Goal: Obtain resource: Obtain resource

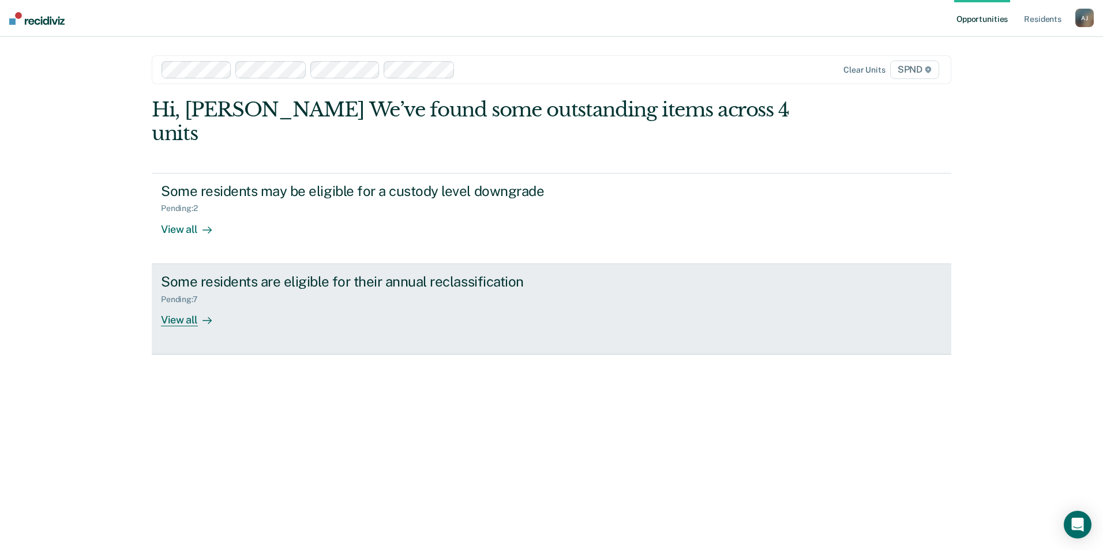
click at [183, 304] on div "View all" at bounding box center [193, 315] width 65 height 22
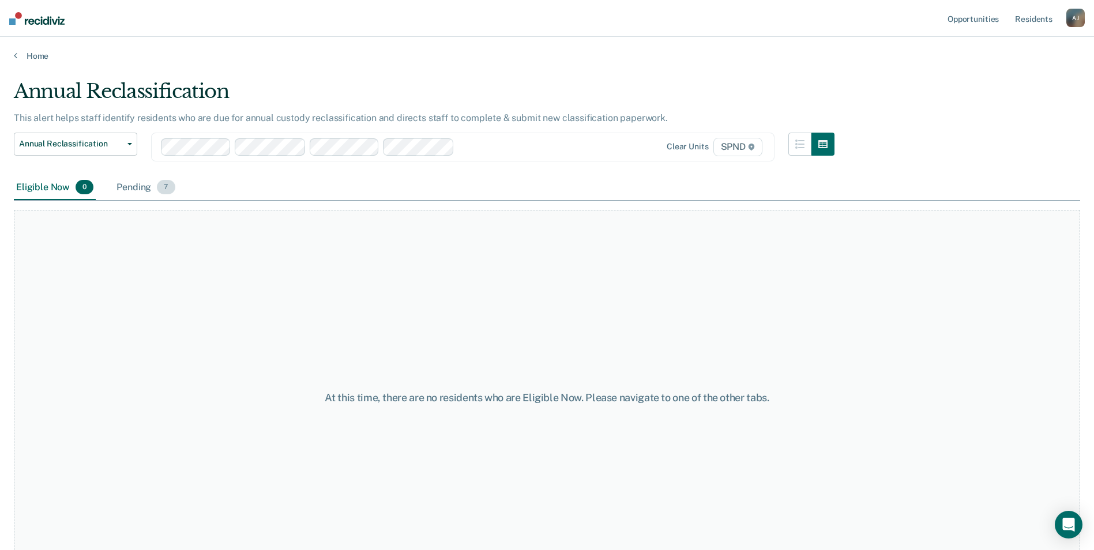
click at [140, 185] on div "Pending 7" at bounding box center [145, 187] width 63 height 25
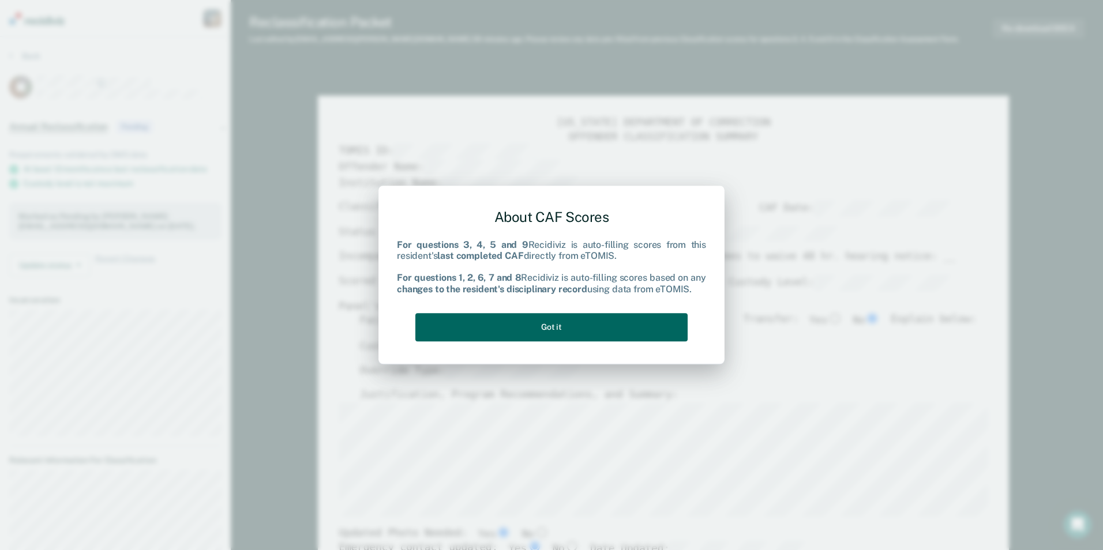
click at [596, 333] on button "Got it" at bounding box center [551, 327] width 272 height 28
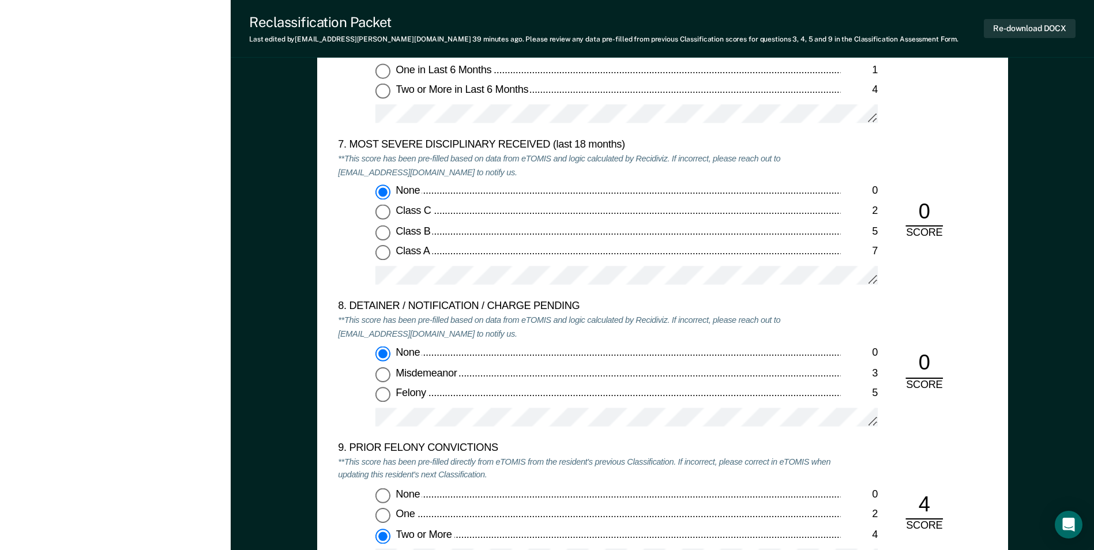
scroll to position [2019, 0]
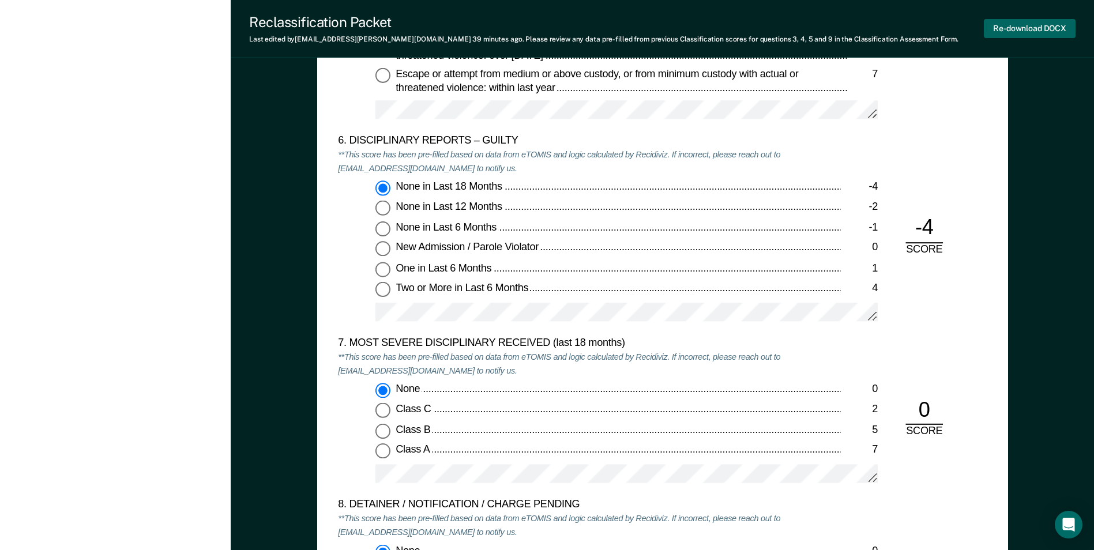
click at [1020, 27] on button "Re-download DOCX" at bounding box center [1030, 28] width 92 height 19
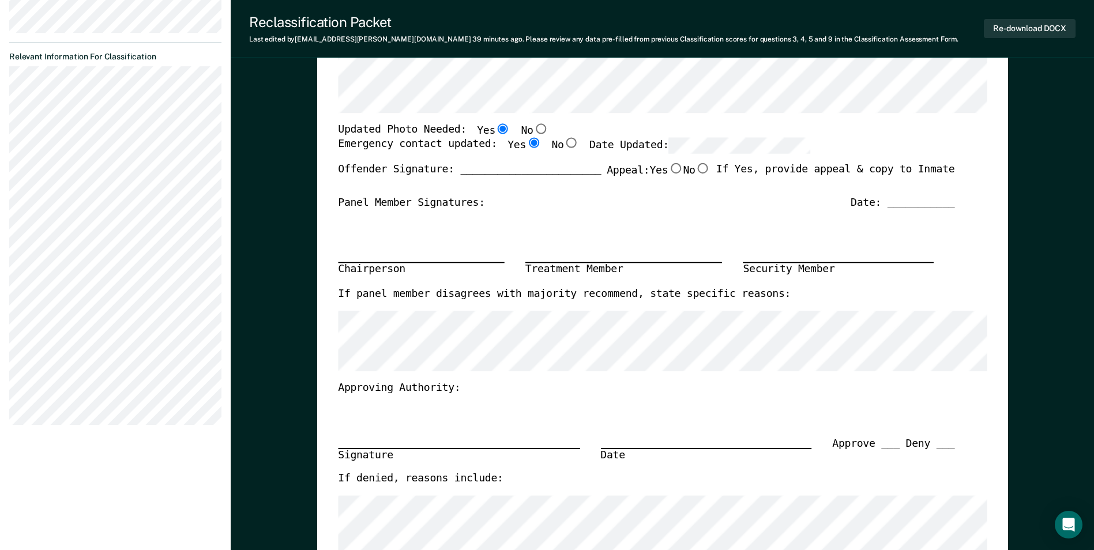
scroll to position [0, 0]
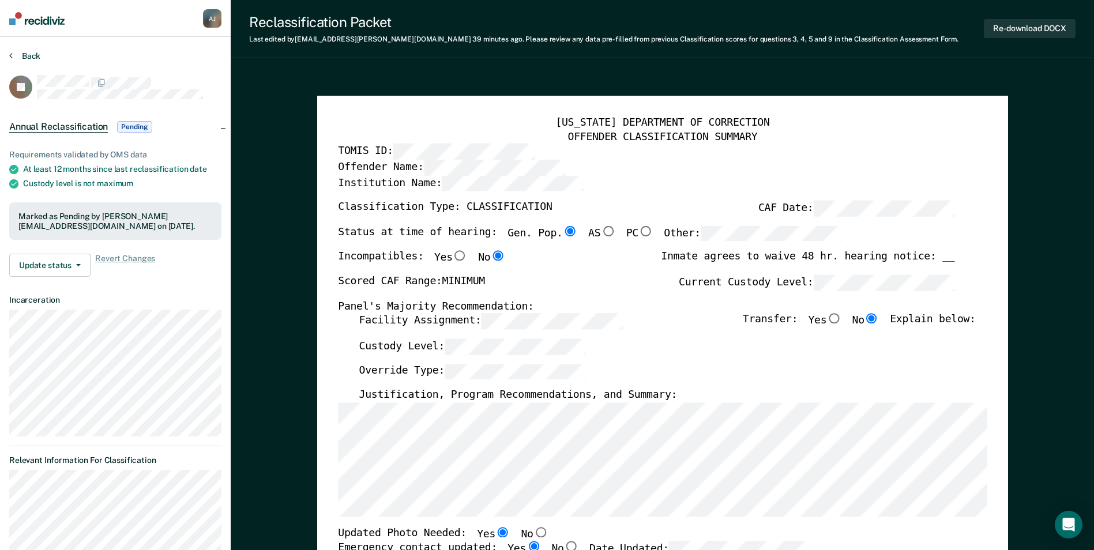
click at [36, 52] on button "Back" at bounding box center [24, 56] width 31 height 10
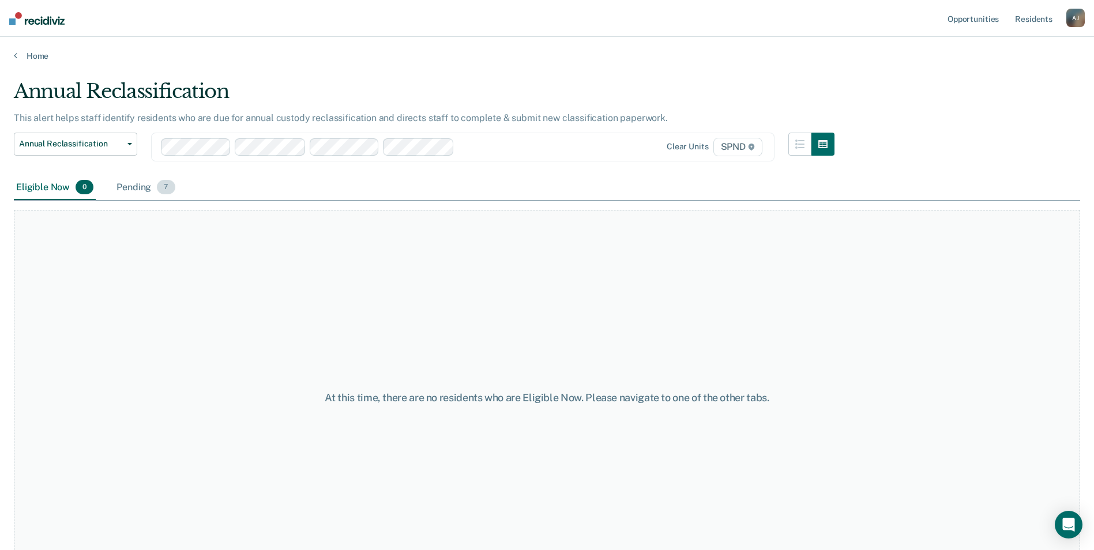
click at [136, 197] on div "Pending 7" at bounding box center [145, 187] width 63 height 25
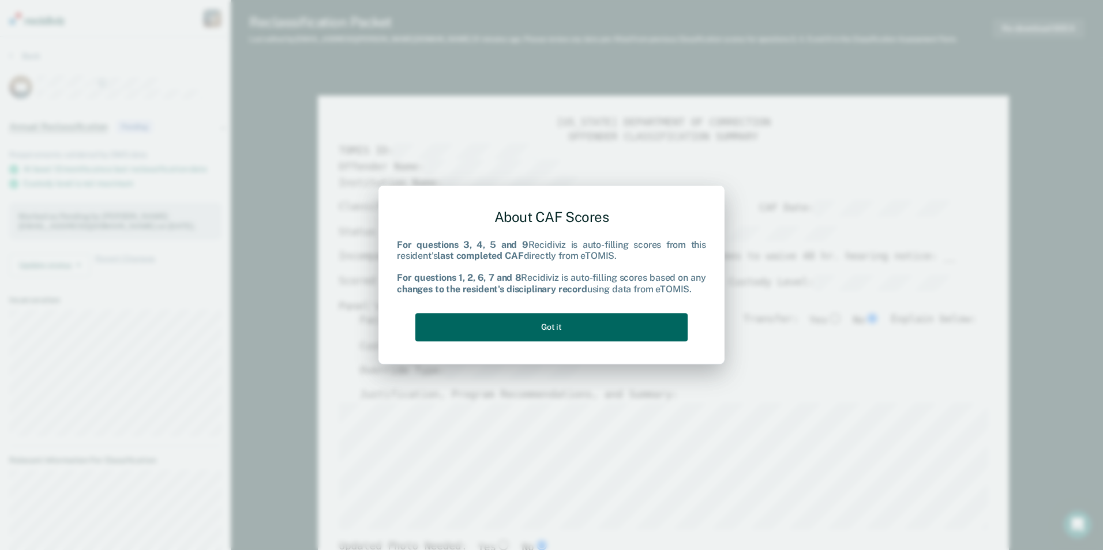
click at [603, 327] on button "Got it" at bounding box center [551, 327] width 272 height 28
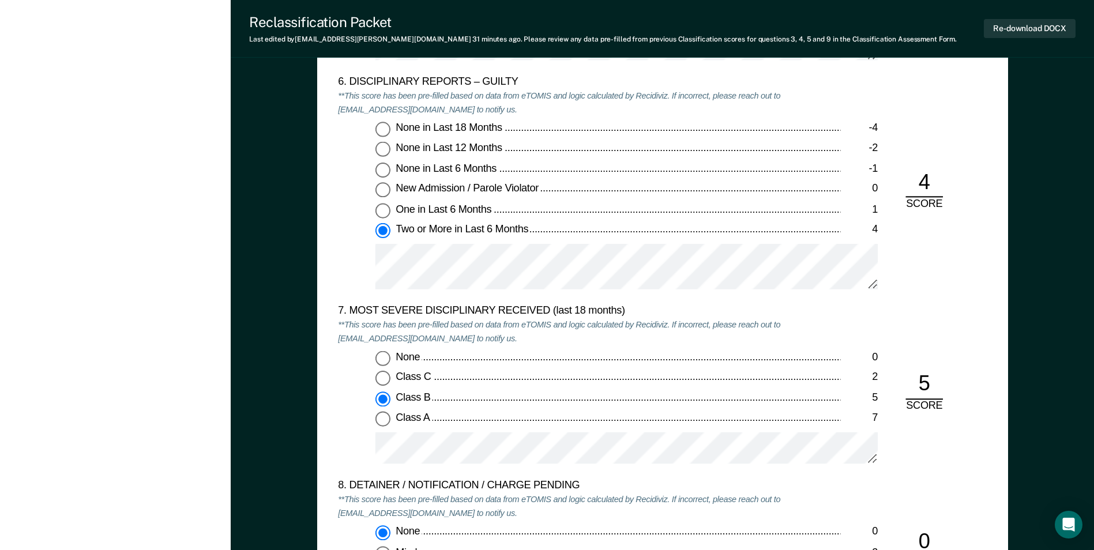
scroll to position [2076, 0]
click at [1033, 25] on button "Re-download DOCX" at bounding box center [1030, 28] width 92 height 19
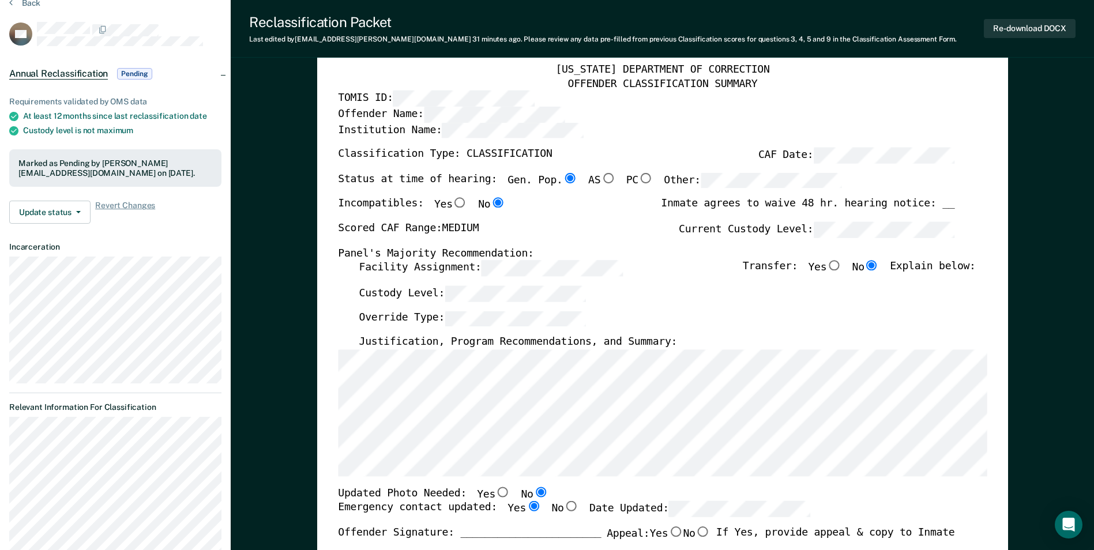
scroll to position [0, 0]
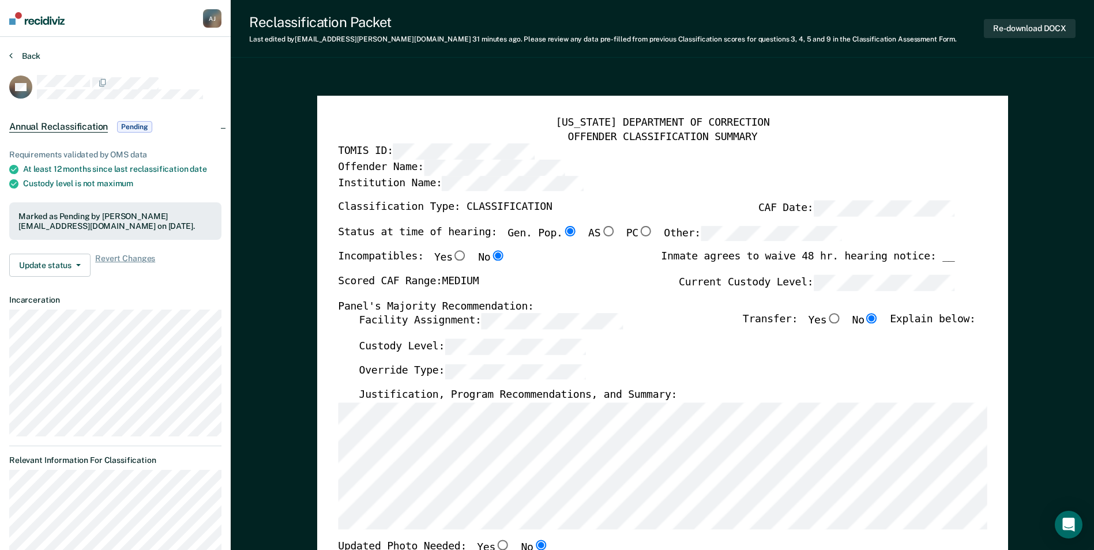
click at [32, 54] on button "Back" at bounding box center [24, 56] width 31 height 10
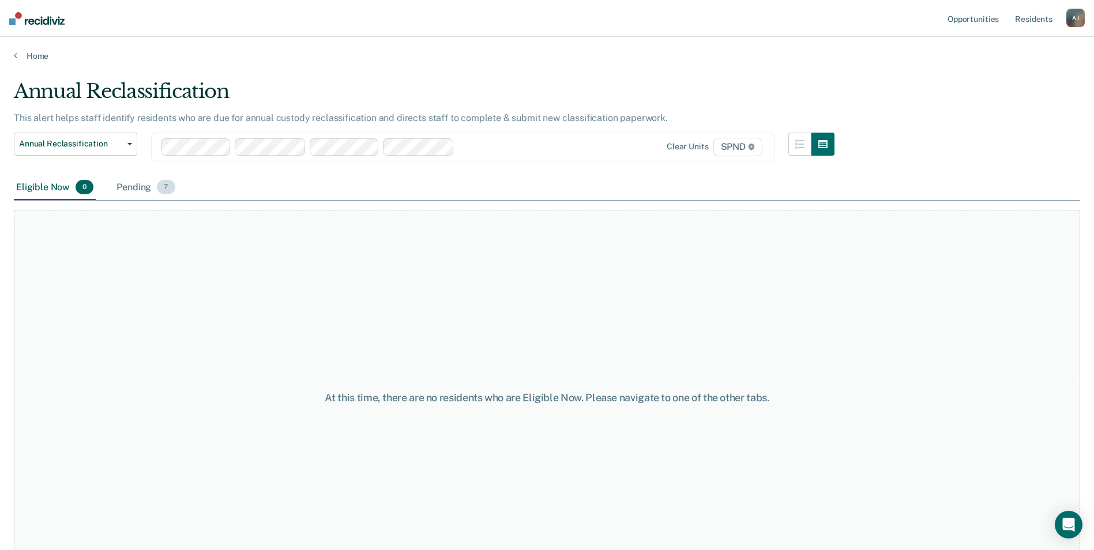
click at [137, 183] on div "Pending 7" at bounding box center [145, 187] width 63 height 25
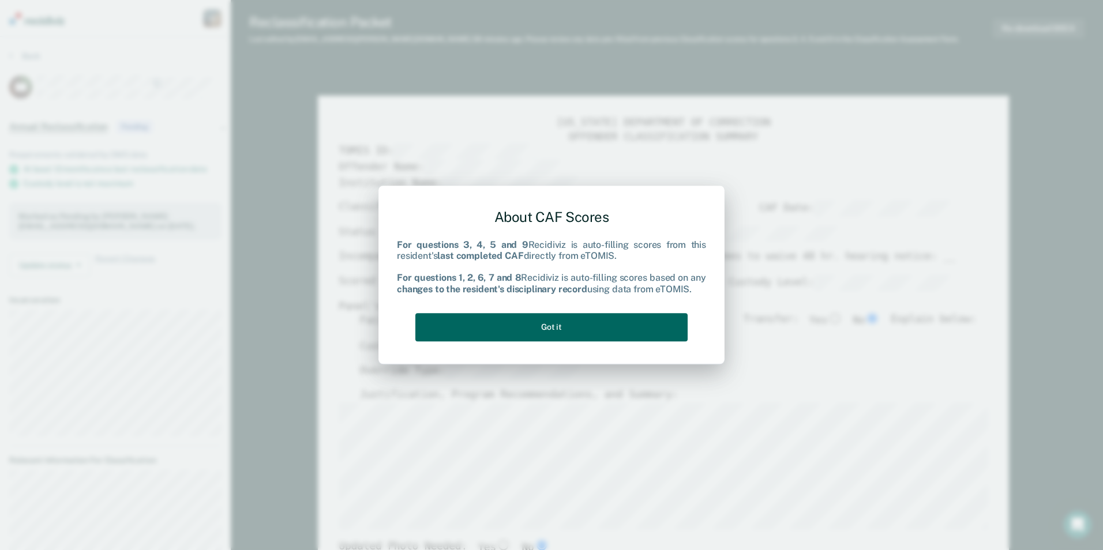
click at [587, 321] on button "Got it" at bounding box center [551, 327] width 272 height 28
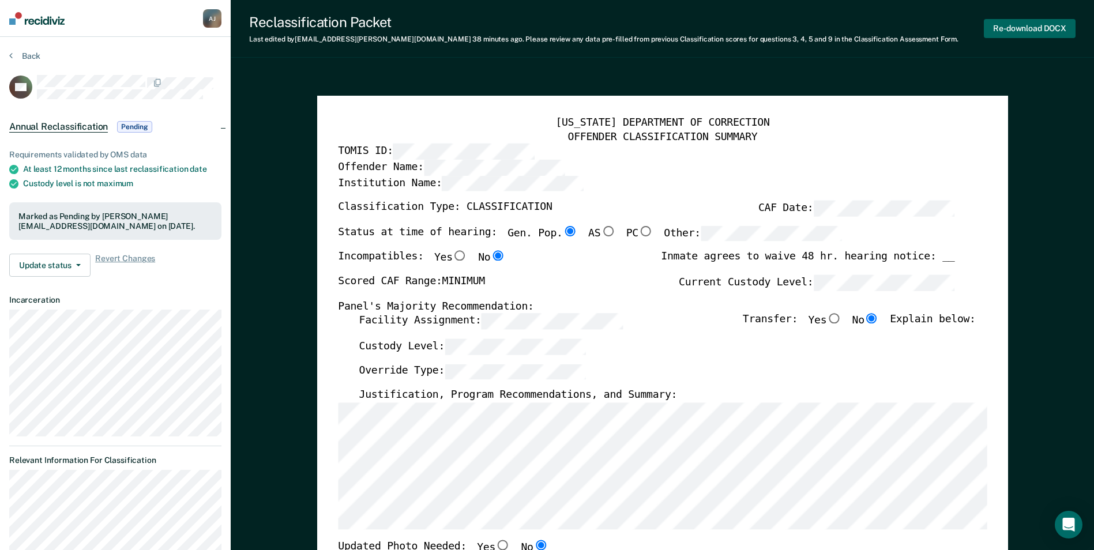
click at [1006, 26] on button "Re-download DOCX" at bounding box center [1030, 28] width 92 height 19
type textarea "x"
